Goal: Task Accomplishment & Management: Manage account settings

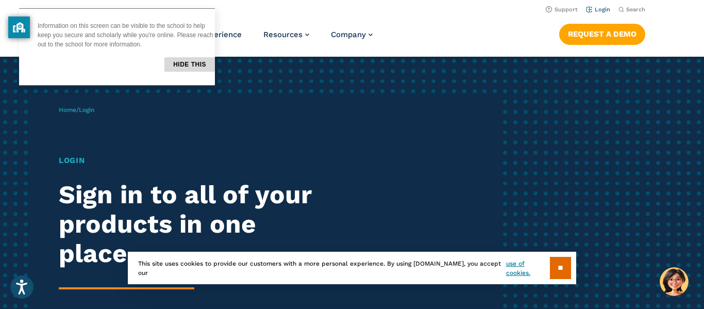
click at [604, 11] on link "Login" at bounding box center [598, 9] width 24 height 7
click at [562, 273] on input "**" at bounding box center [560, 268] width 21 height 22
